Goal: Answer question/provide support: Share knowledge or assist other users

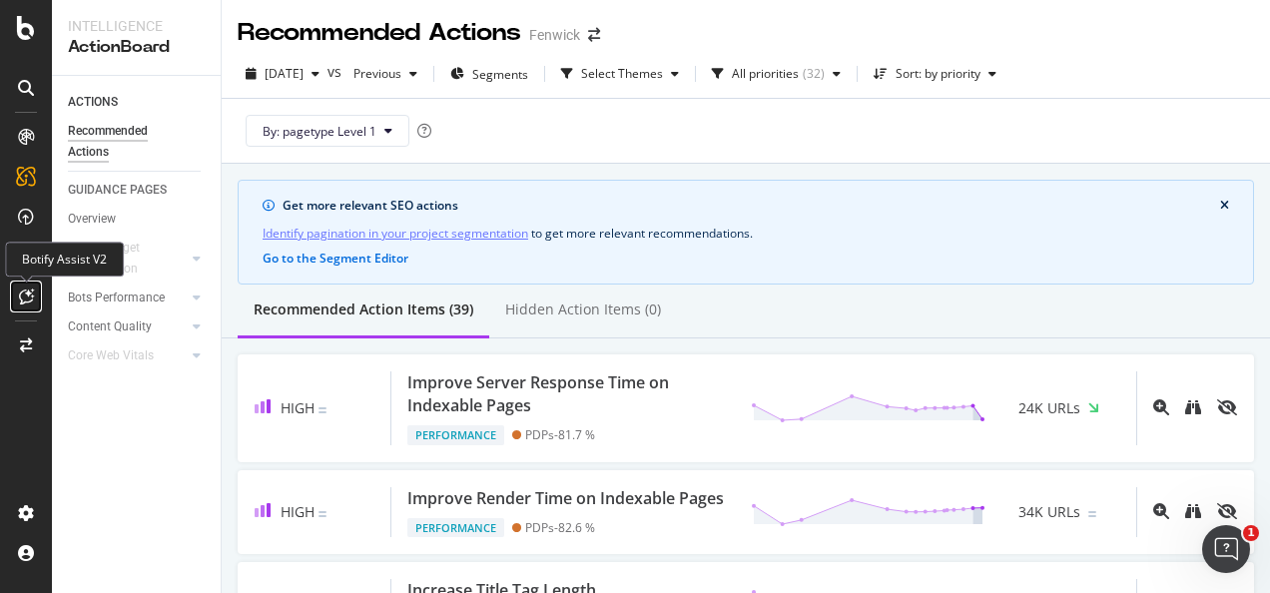
click at [36, 292] on div at bounding box center [26, 297] width 32 height 32
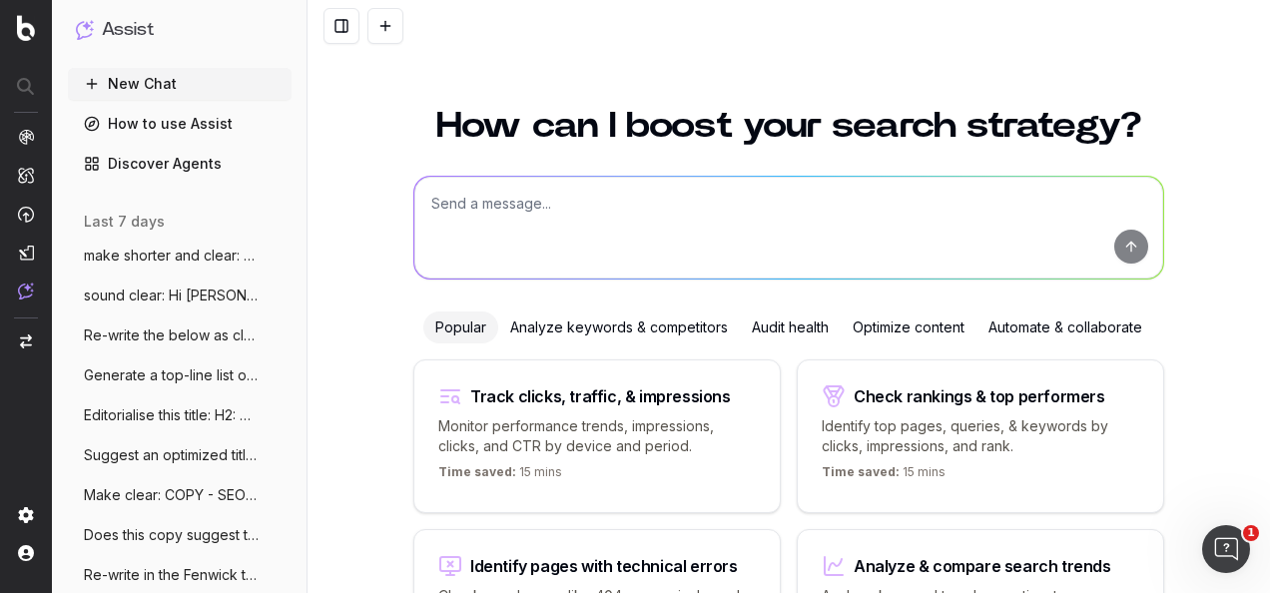
click at [546, 209] on textarea at bounding box center [788, 228] width 749 height 102
click at [918, 328] on div "Optimize content" at bounding box center [909, 328] width 136 height 32
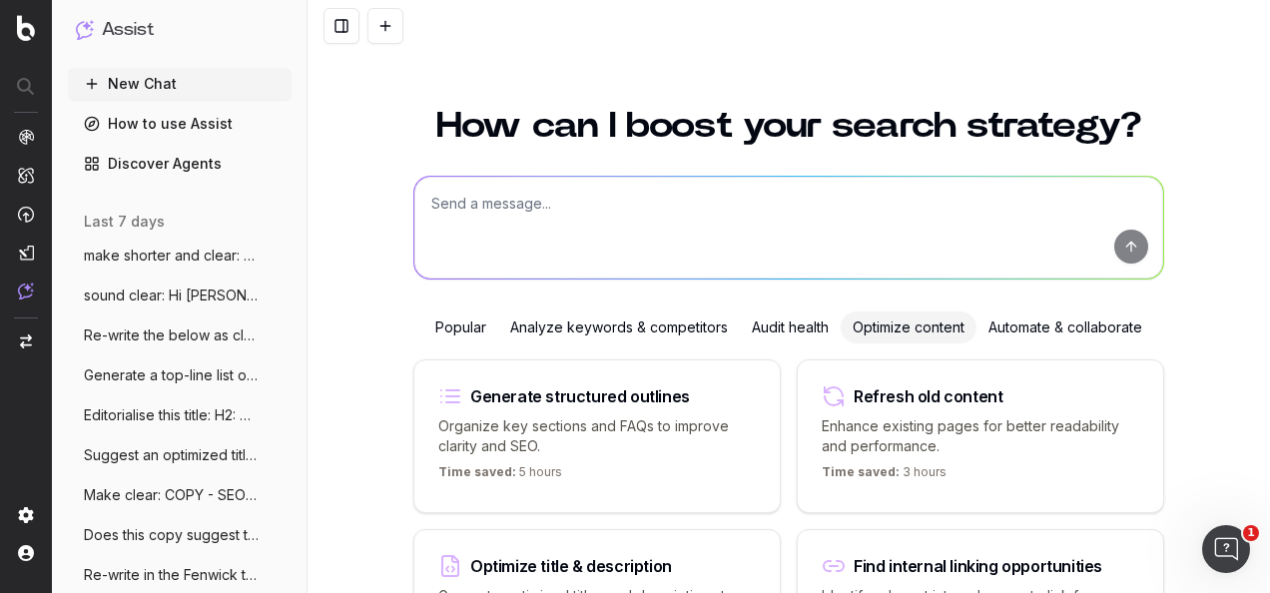
click at [575, 244] on textarea at bounding box center [788, 228] width 749 height 102
paste textarea "Loremipsumdo: Sita Consect, adip el sed Doeius temp in Utlabor..... Etdol: 80ma…"
type textarea "lore ipsu dolo sitam cons adipi elit: Seddoeiusmod: Temp Incidid, utla et dol M…"
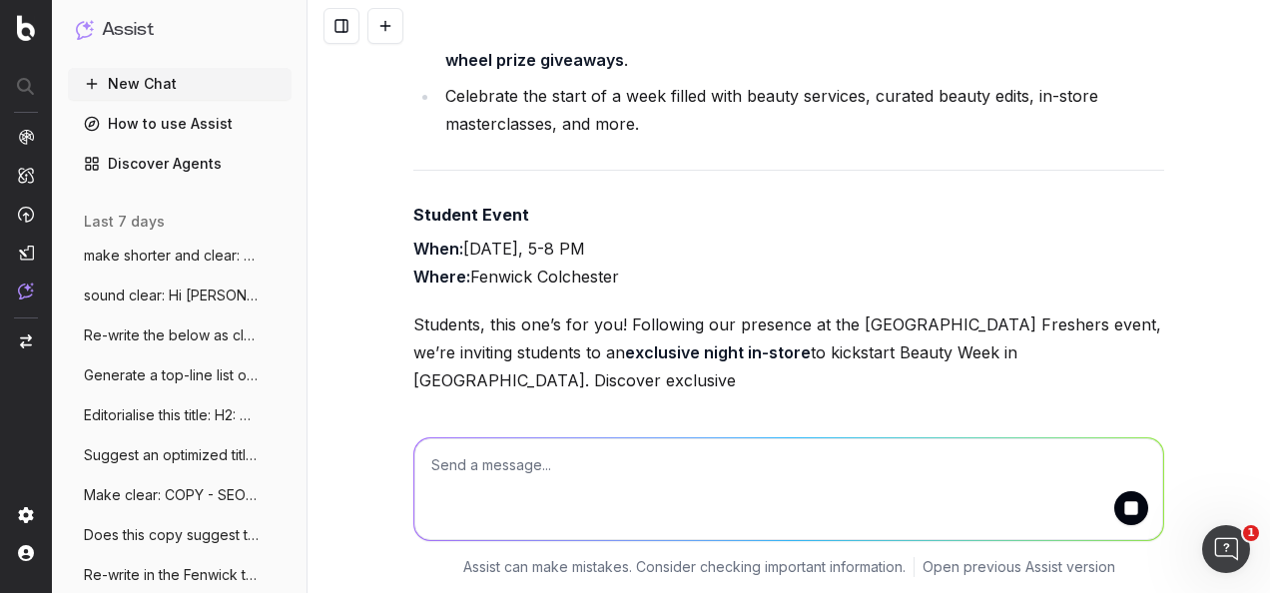
scroll to position [2209, 0]
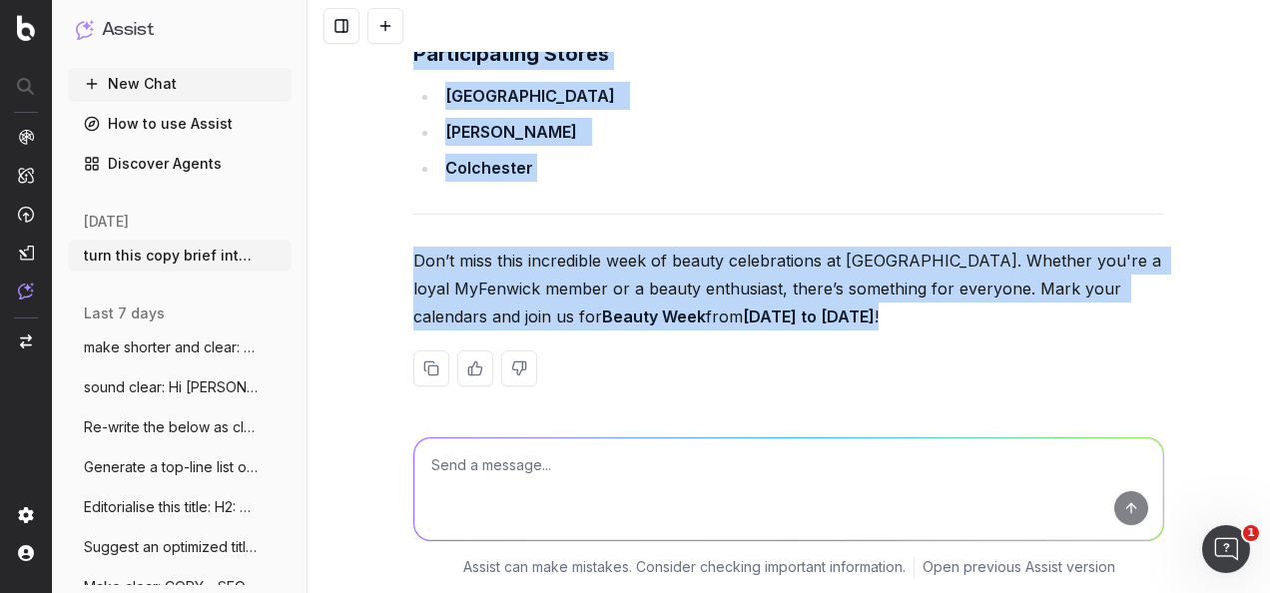
scroll to position [3046, 0]
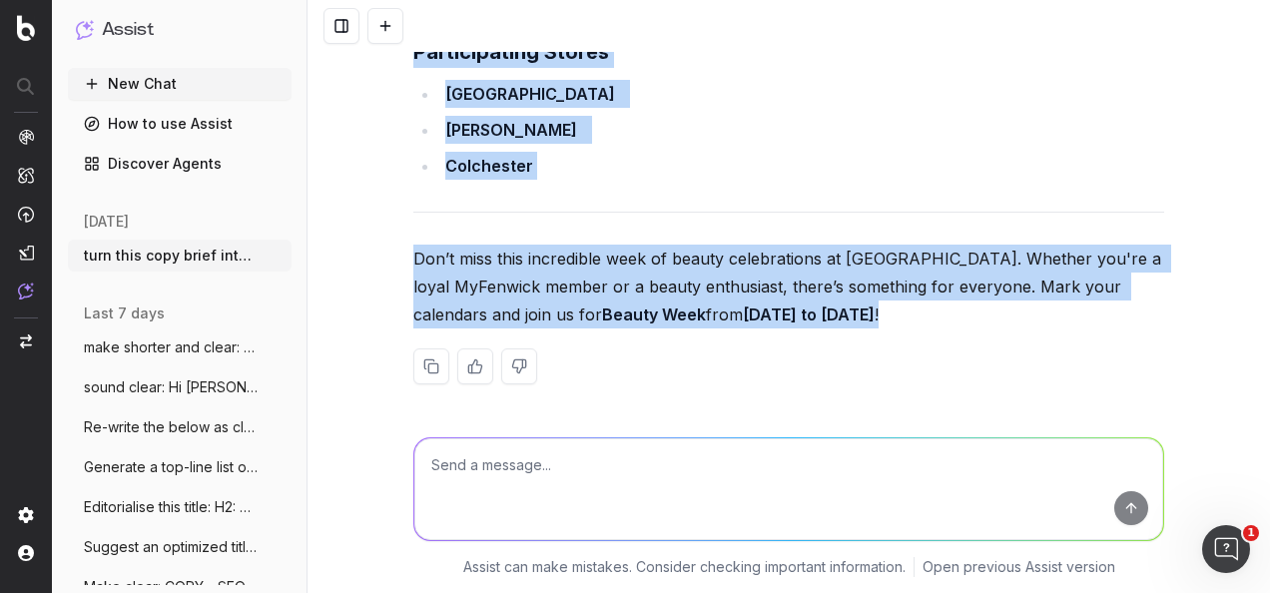
drag, startPoint x: 407, startPoint y: 228, endPoint x: 938, endPoint y: 328, distance: 539.6
drag, startPoint x: 938, startPoint y: 328, endPoint x: 873, endPoint y: 269, distance: 87.7
copy div "Lore Ip dol Sitame Cons ad Elitsed – Doeiusm 34te in 84ut Labo Etdolor, magnaal…"
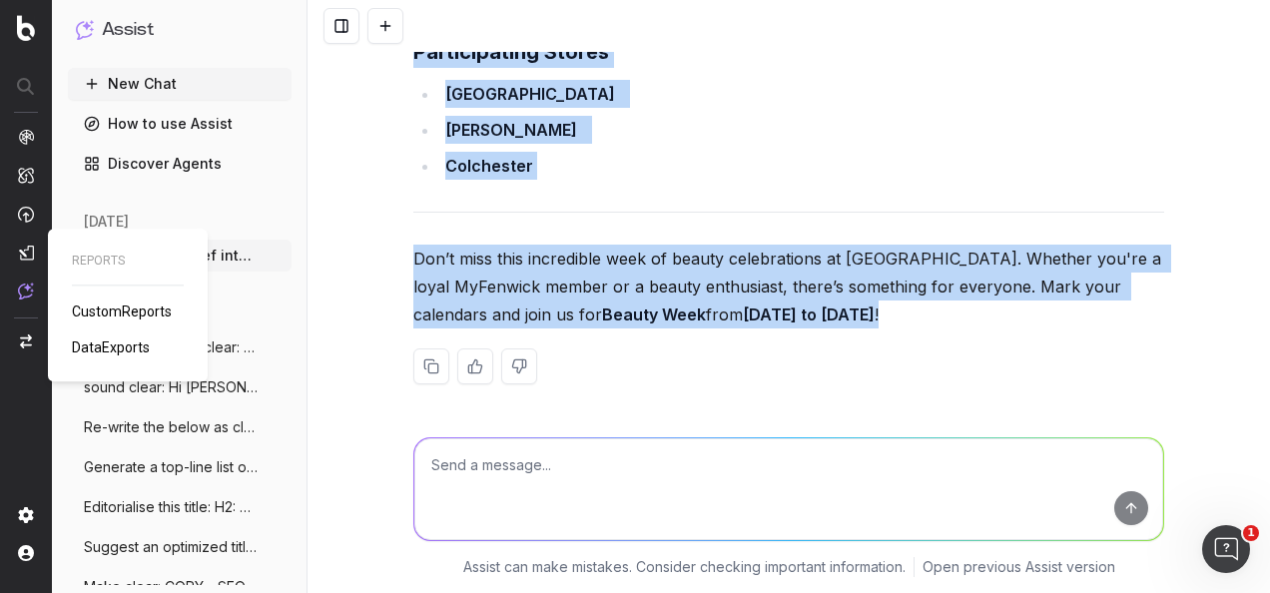
click at [20, 252] on img at bounding box center [26, 253] width 16 height 16
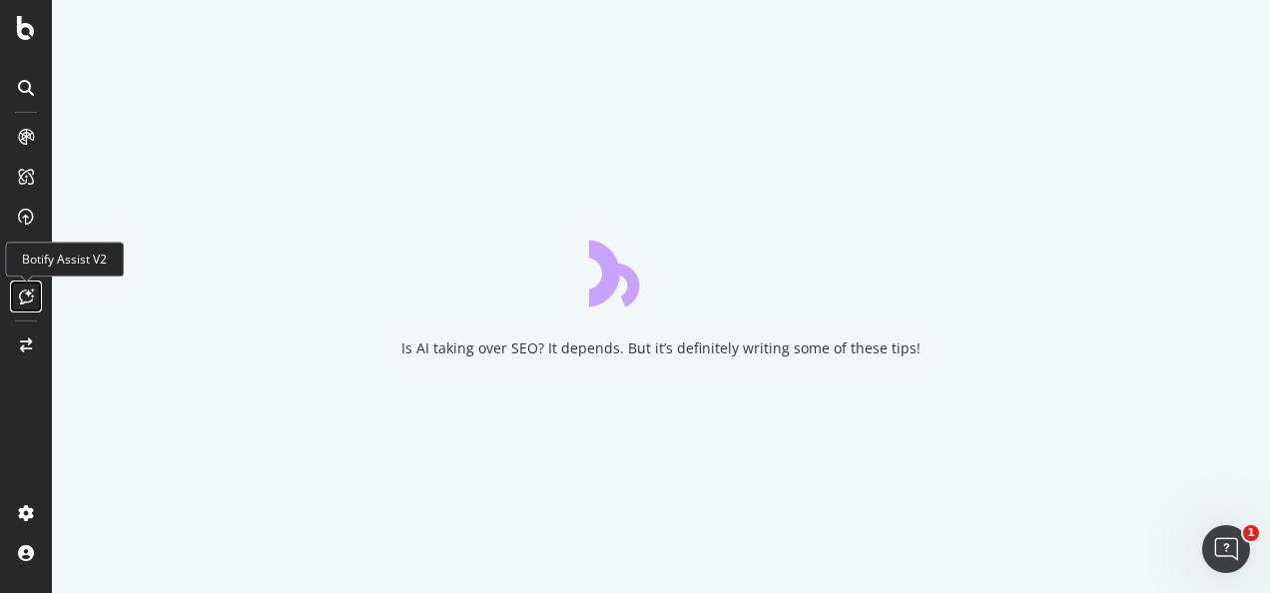
click at [25, 296] on icon at bounding box center [26, 297] width 15 height 16
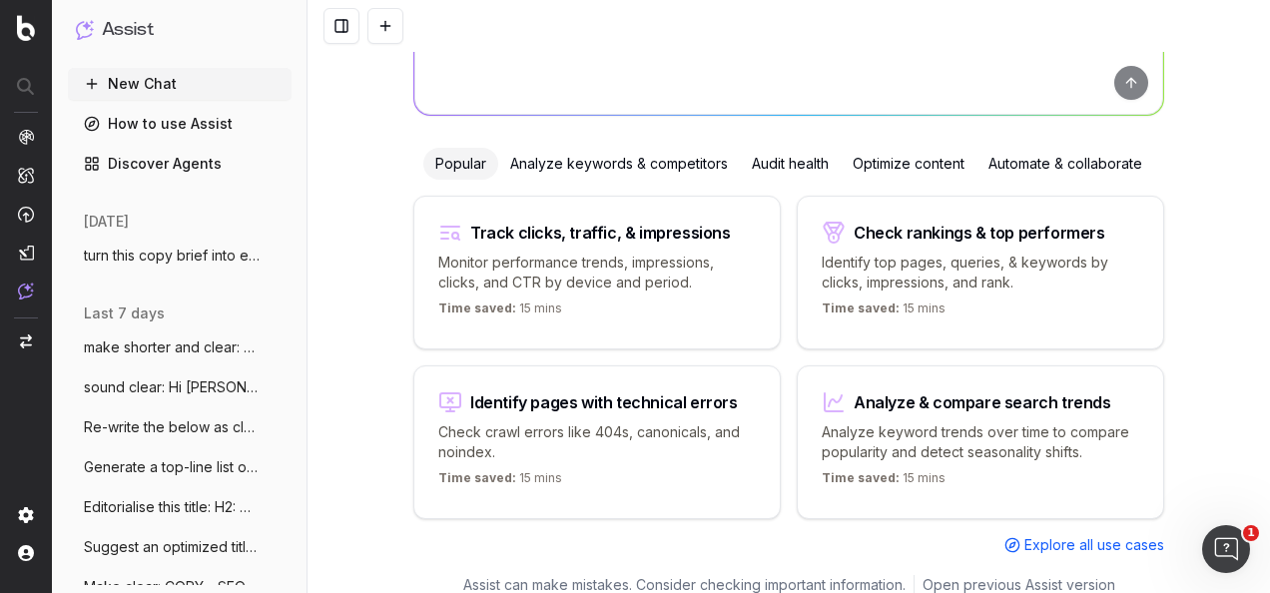
scroll to position [64, 0]
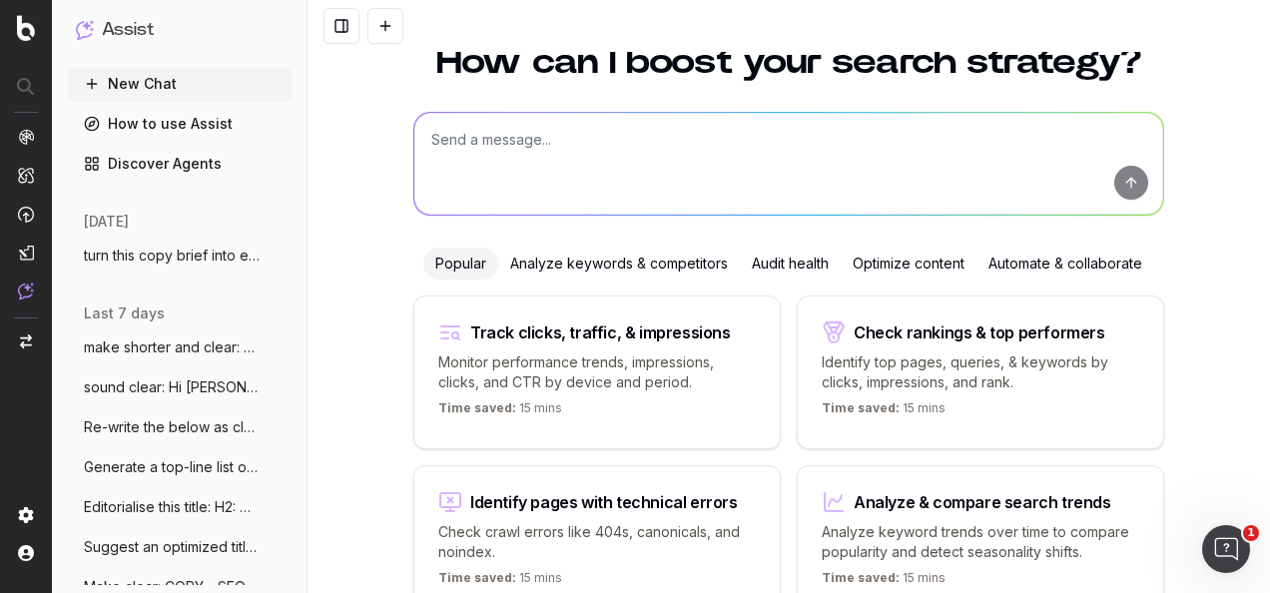
click at [493, 150] on textarea at bounding box center [788, 164] width 749 height 102
paste textarea "Widget Description: Celebrate Beauty Week this October with exciting offers and…"
type textarea "expand on this: Widget Description: Celebrate Beauty Week this October with exc…"
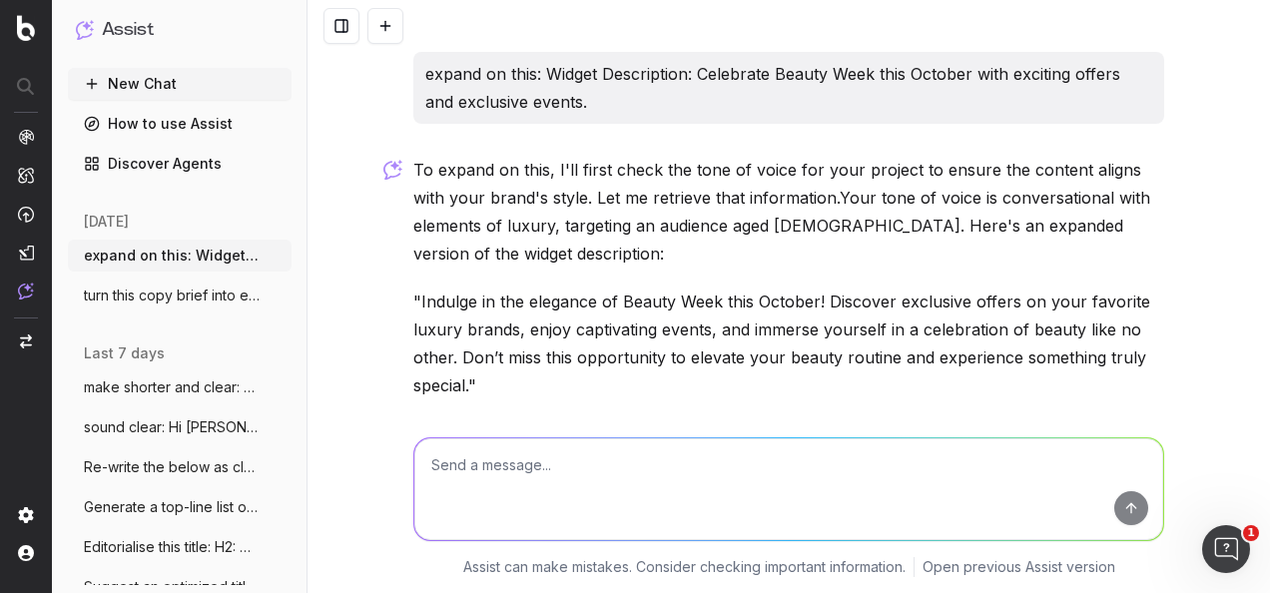
scroll to position [158, 0]
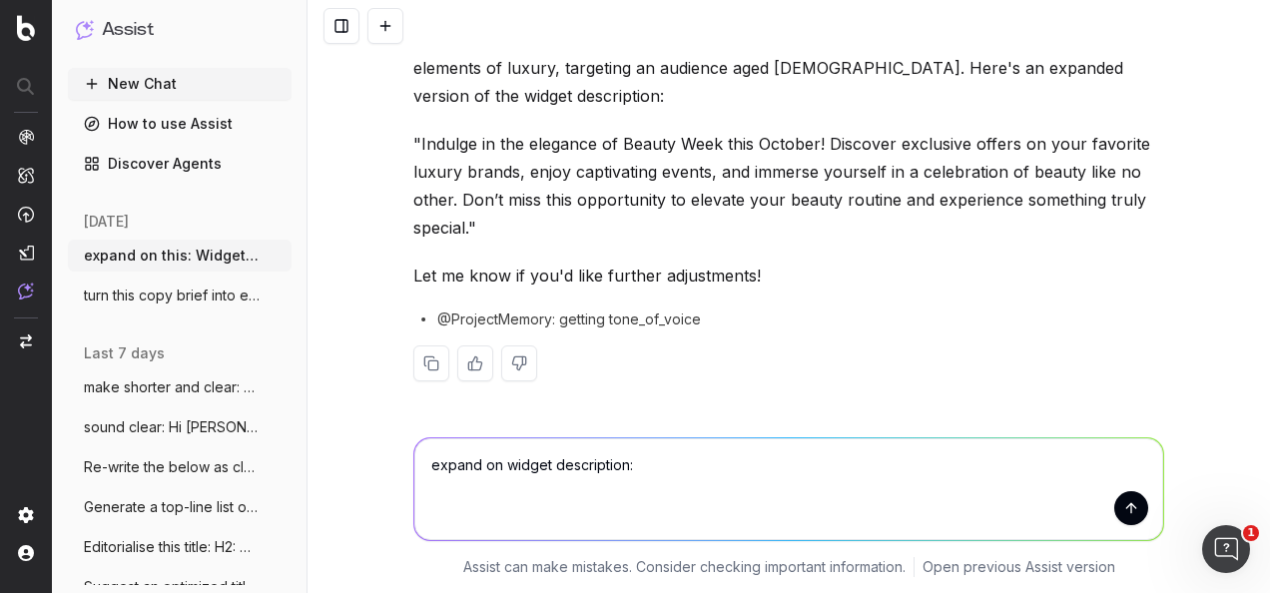
paste textarea "Copy Title: Join Us for Beauty at Fenwick - October 23rd to 30th Widget Descrip…"
type textarea "expand on widget description: Copy Title: Join Us for Beauty at Fenwick - Octob…"
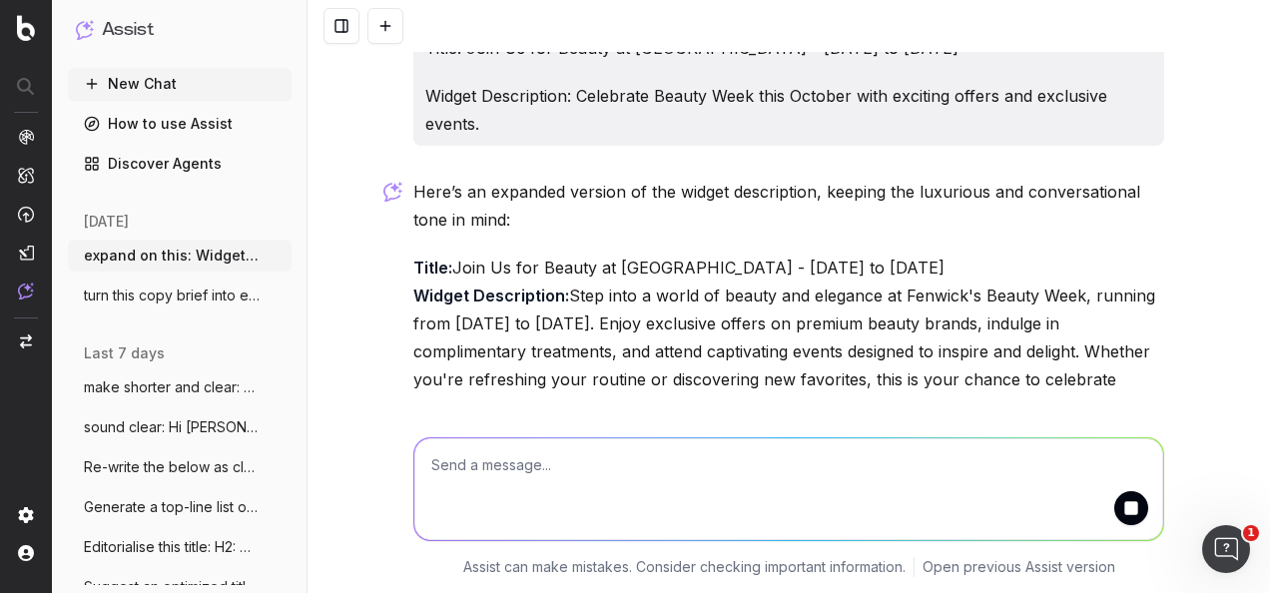
scroll to position [621, 0]
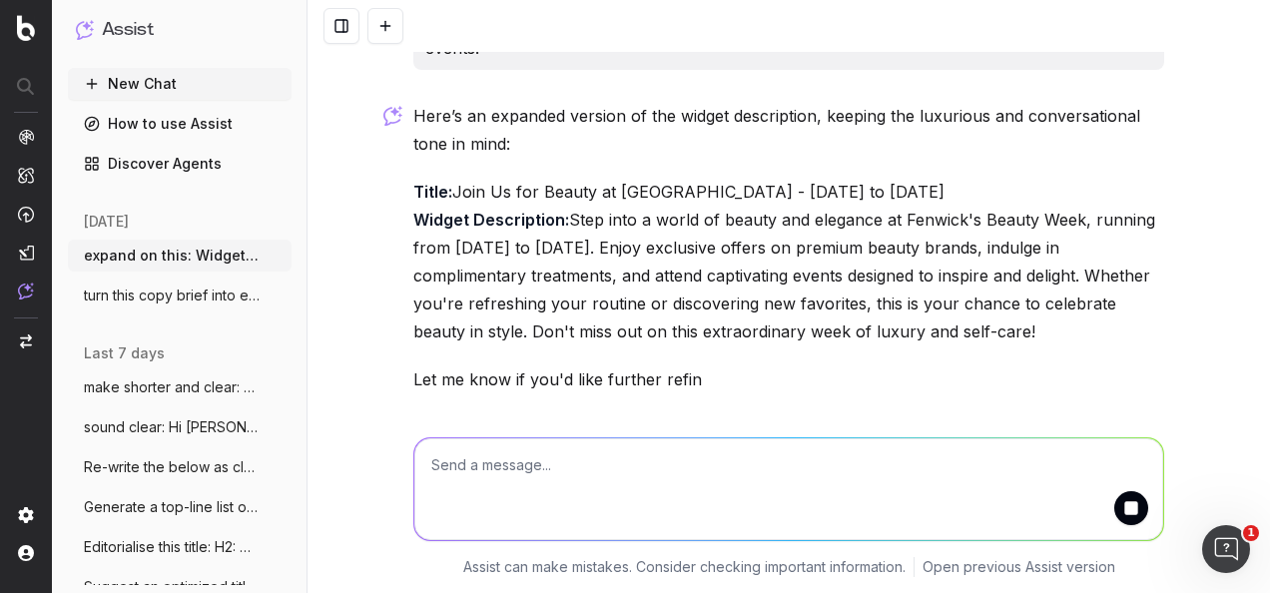
click at [631, 295] on p "Title: Join Us for Beauty at Fenwick - October 23rd to 30th Widget Description:…" at bounding box center [788, 262] width 751 height 168
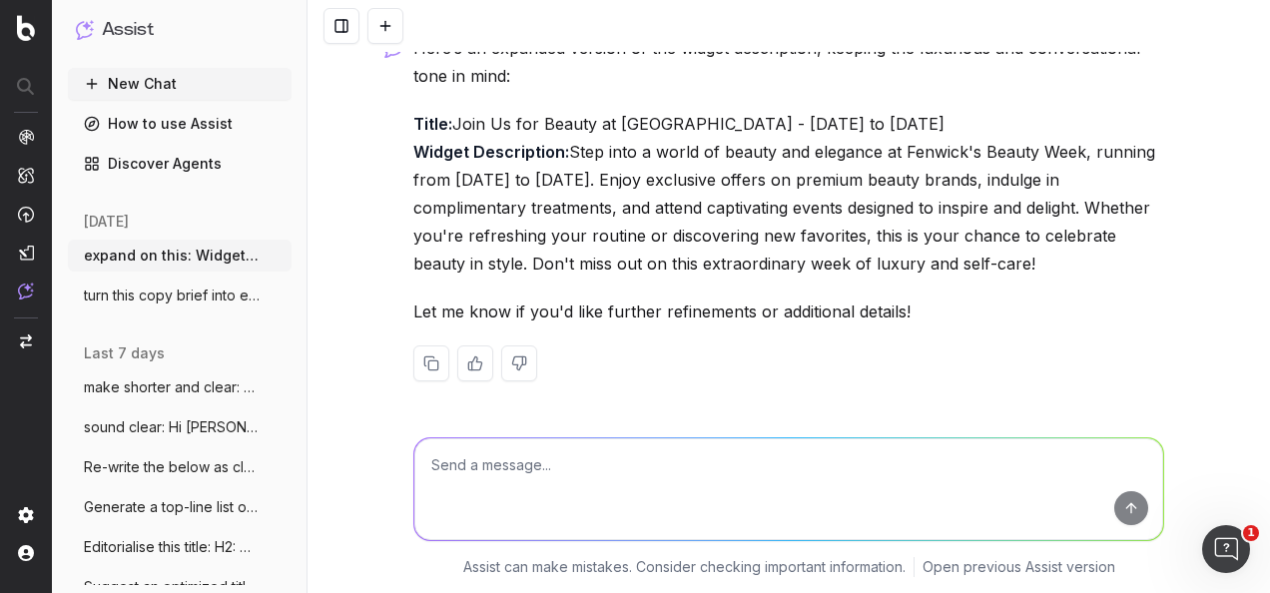
drag, startPoint x: 975, startPoint y: 266, endPoint x: 565, endPoint y: 154, distance: 424.4
click at [565, 154] on p "Title: Join Us for Beauty at Fenwick - October 23rd to 30th Widget Description:…" at bounding box center [788, 194] width 751 height 168
copy p "Step into a world of beauty and elegance at Fenwick's Beauty Week, running from…"
